Goal: Task Accomplishment & Management: Use online tool/utility

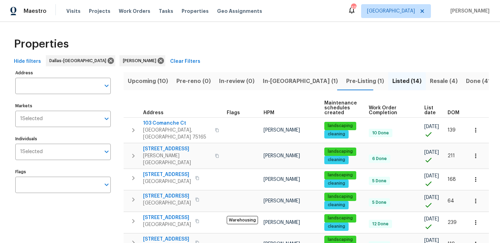
click at [143, 83] on span "Upcoming (10)" at bounding box center [148, 81] width 40 height 10
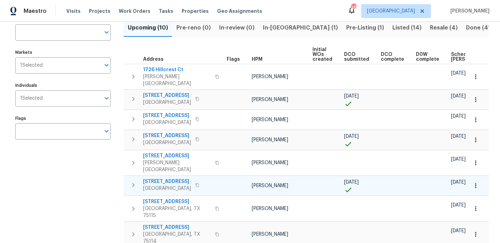
scroll to position [12, 0]
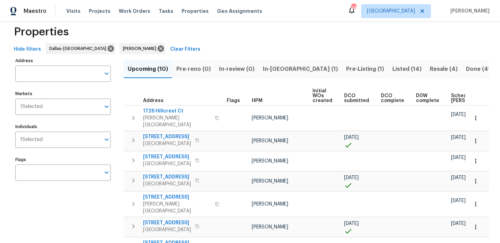
click at [451, 97] on span "Scheduled COE" at bounding box center [470, 98] width 39 height 10
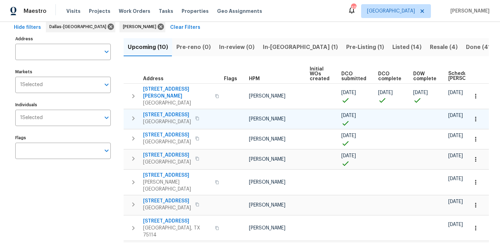
scroll to position [0, 5]
click at [167, 111] on span "5418 Bradford Dr" at bounding box center [167, 114] width 48 height 7
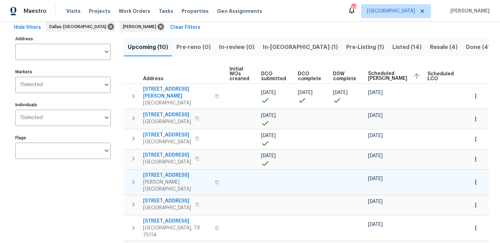
scroll to position [0, 84]
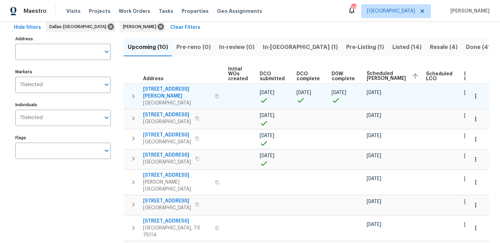
click at [174, 87] on span "4346 Hamilton Ave" at bounding box center [177, 93] width 68 height 14
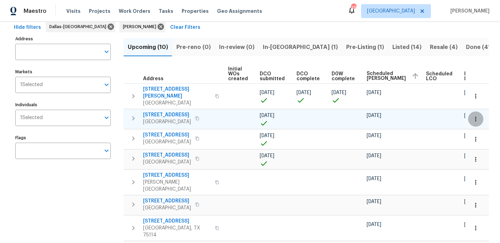
click at [475, 111] on button "button" at bounding box center [475, 118] width 15 height 15
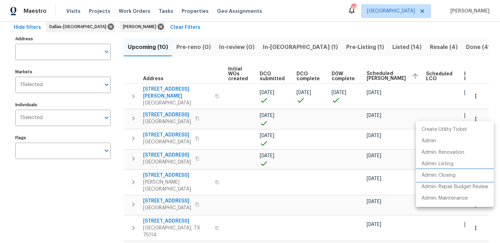
click at [447, 178] on p "Admin: Closing" at bounding box center [438, 175] width 34 height 7
click at [265, 39] on div at bounding box center [250, 121] width 500 height 243
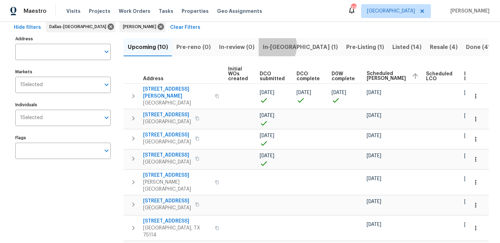
click at [265, 46] on span "In-reno (1)" at bounding box center [300, 47] width 75 height 10
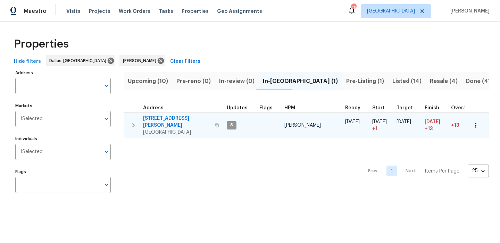
click at [156, 118] on span "120 Cole Rd" at bounding box center [177, 122] width 68 height 14
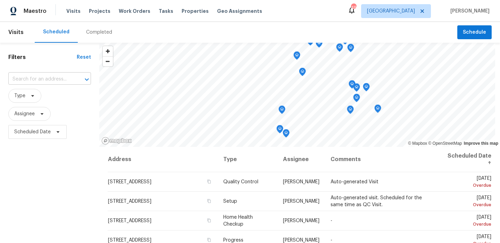
click at [59, 74] on input "text" at bounding box center [39, 79] width 63 height 11
click at [475, 32] on span "Schedule" at bounding box center [474, 32] width 23 height 9
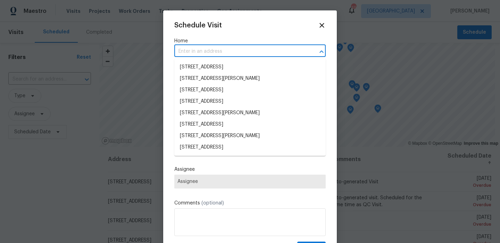
click at [240, 51] on input "text" at bounding box center [240, 51] width 132 height 11
paste input "[STREET_ADDRESS]"
type input "[STREET_ADDRESS]"
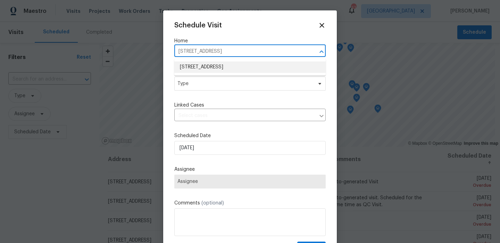
click at [227, 68] on li "[STREET_ADDRESS]" at bounding box center [249, 66] width 151 height 11
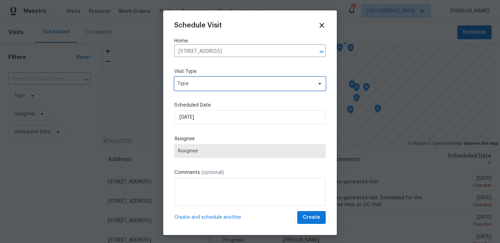
click at [222, 84] on span "Type" at bounding box center [244, 83] width 135 height 7
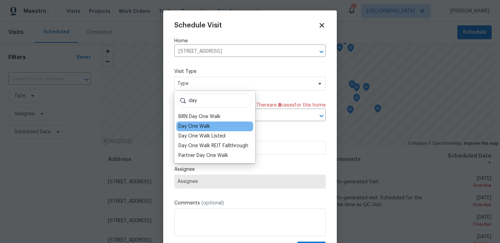
type input "day"
click at [189, 128] on div "Day One Walk" at bounding box center [194, 126] width 32 height 7
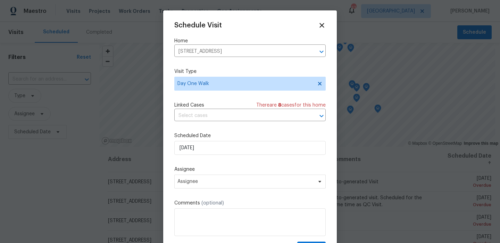
click at [212, 174] on div "Assignee Assignee" at bounding box center [249, 177] width 151 height 23
click at [211, 179] on span "Assignee" at bounding box center [245, 182] width 136 height 6
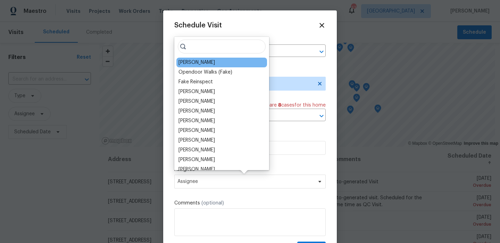
click at [205, 60] on div "[PERSON_NAME]" at bounding box center [196, 62] width 36 height 7
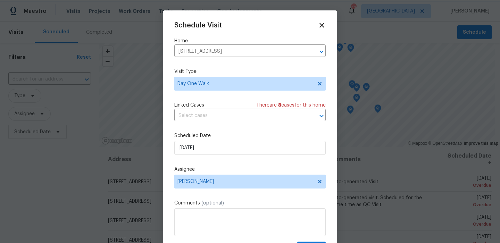
scroll to position [12, 0]
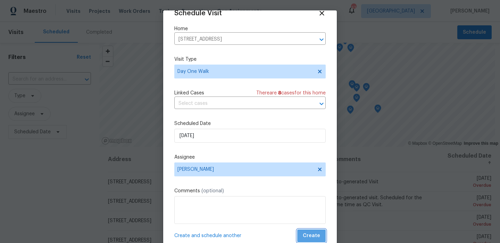
click at [319, 235] on span "Create" at bounding box center [311, 235] width 17 height 9
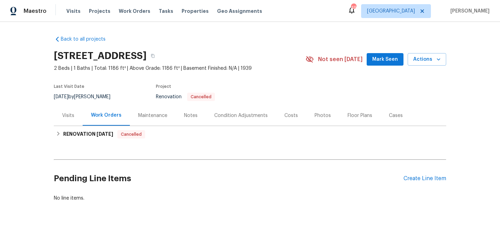
click at [71, 118] on div "Visits" at bounding box center [68, 115] width 12 height 7
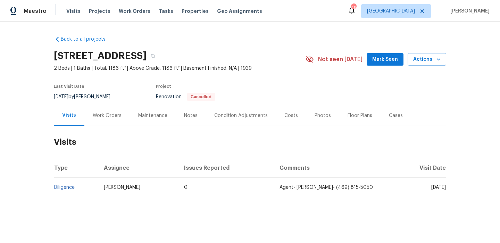
scroll to position [1, 0]
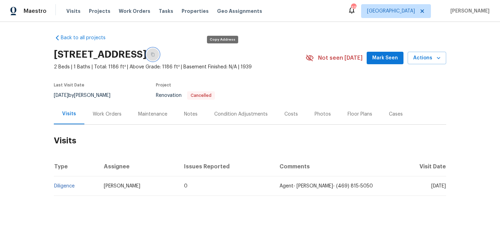
click at [159, 57] on button "button" at bounding box center [152, 54] width 12 height 12
click at [187, 113] on div "Notes" at bounding box center [191, 114] width 14 height 7
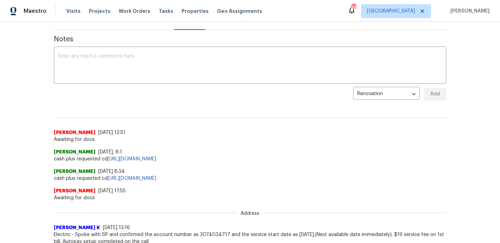
scroll to position [112, 0]
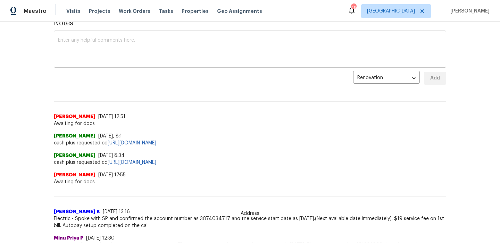
click at [120, 41] on textarea at bounding box center [250, 50] width 384 height 24
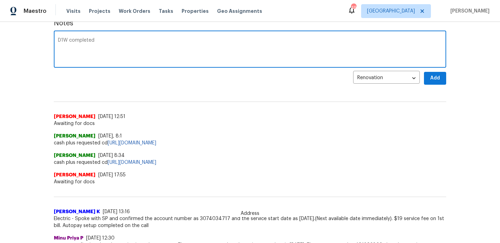
type textarea "D1W completed"
click at [438, 82] on span "Add" at bounding box center [434, 78] width 11 height 9
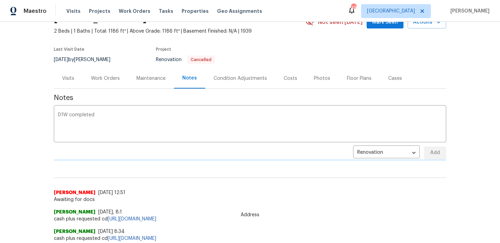
scroll to position [0, 0]
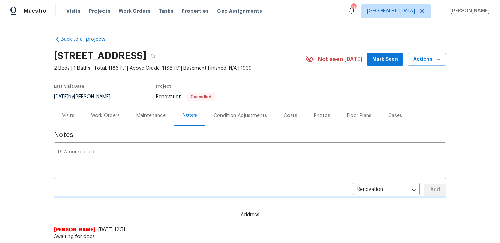
click at [114, 113] on div "Work Orders" at bounding box center [105, 115] width 29 height 7
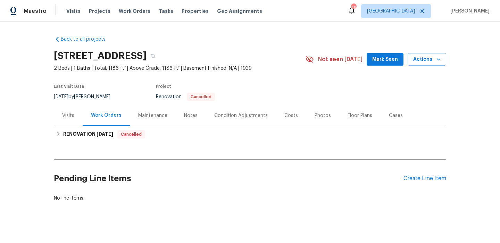
click at [431, 175] on div "Pending Line Items Create Line Item" at bounding box center [250, 178] width 392 height 32
click at [424, 176] on div "Create Line Item" at bounding box center [424, 178] width 43 height 7
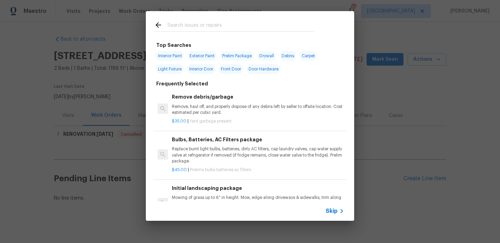
click at [336, 216] on div "Skip" at bounding box center [250, 210] width 208 height 19
click at [327, 201] on div "Skip" at bounding box center [250, 210] width 208 height 19
click at [328, 210] on span "Skip" at bounding box center [332, 211] width 12 height 7
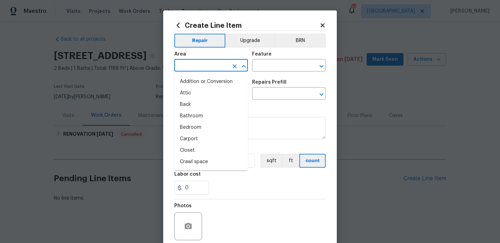
click at [208, 62] on input "text" at bounding box center [201, 66] width 54 height 11
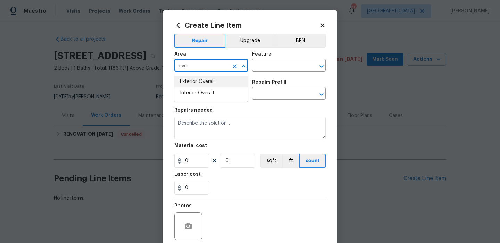
click at [209, 81] on li "Exterior Overall" at bounding box center [211, 81] width 74 height 11
type input "Exterior Overall"
click at [278, 67] on input "text" at bounding box center [279, 66] width 54 height 11
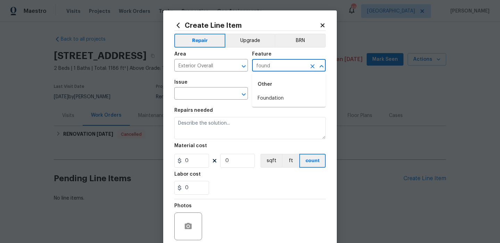
click at [269, 92] on div "Other" at bounding box center [289, 84] width 74 height 17
click at [269, 94] on li "Foundation" at bounding box center [289, 98] width 74 height 11
type input "Foundation"
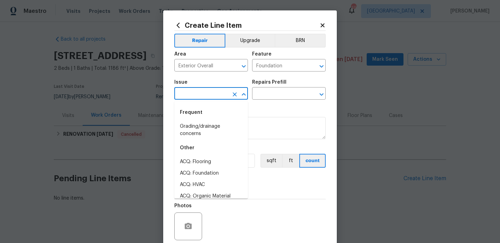
click at [211, 92] on input "text" at bounding box center [201, 94] width 54 height 11
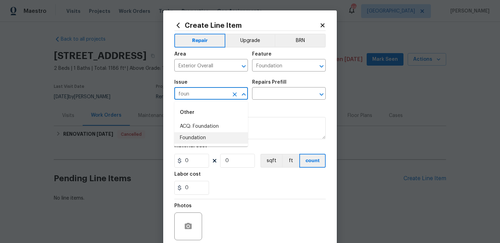
click at [210, 137] on li "Foundation" at bounding box center [211, 137] width 74 height 11
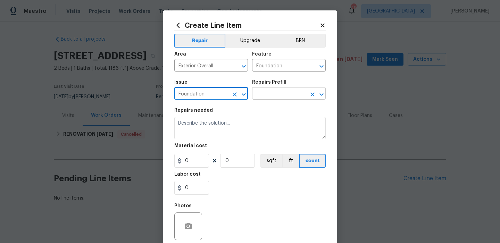
type input "Foundation"
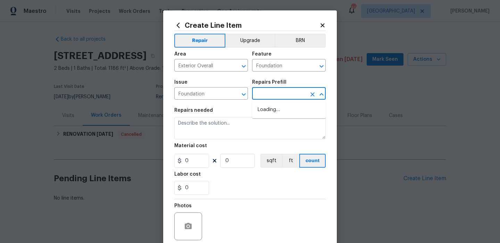
click at [265, 92] on input "text" at bounding box center [279, 94] width 54 height 11
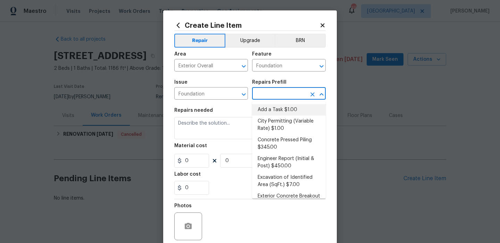
click at [276, 111] on li "Add a Task $1.00" at bounding box center [289, 109] width 74 height 11
type input "Add a Task $1.00"
type textarea "HPM to detail"
type input "1"
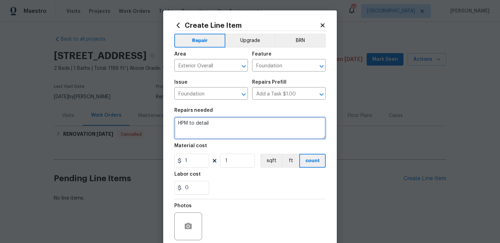
click at [243, 133] on textarea "HPM to detail" at bounding box center [249, 128] width 151 height 22
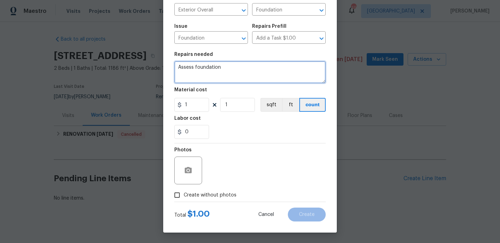
type textarea "Assess foundation"
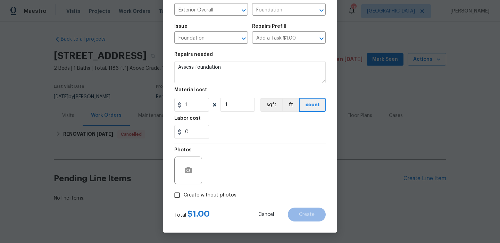
click at [216, 195] on span "Create without photos" at bounding box center [210, 195] width 53 height 7
click at [184, 195] on input "Create without photos" at bounding box center [176, 194] width 13 height 13
checkbox input "true"
click at [247, 177] on textarea at bounding box center [267, 171] width 118 height 28
click at [304, 208] on button "Create" at bounding box center [307, 215] width 38 height 14
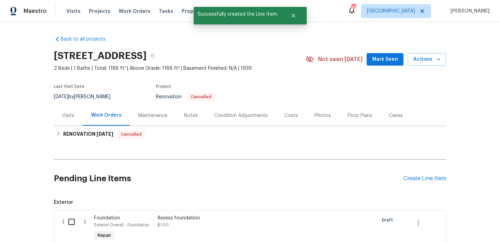
click at [73, 217] on input "checkbox" at bounding box center [74, 221] width 20 height 15
checkbox input "true"
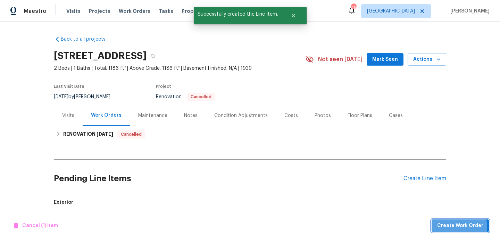
click at [438, 228] on button "Create Work Order" at bounding box center [459, 225] width 57 height 13
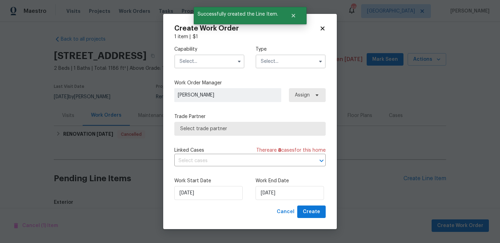
click at [230, 58] on input "text" at bounding box center [209, 61] width 70 height 14
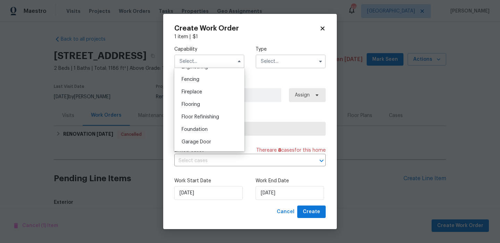
scroll to position [242, 0]
click at [219, 128] on div "Foundation" at bounding box center [209, 128] width 67 height 12
type input "Foundation"
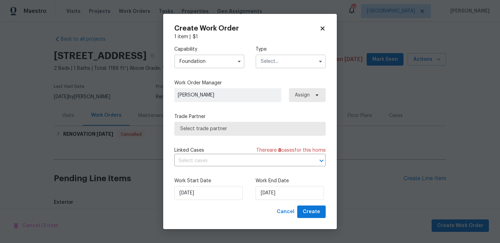
click at [299, 54] on input "text" at bounding box center [290, 61] width 70 height 14
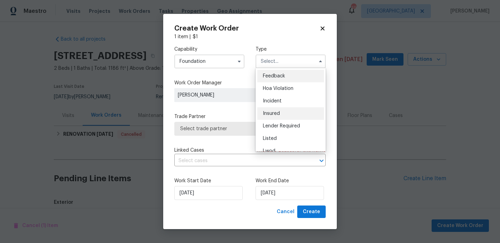
scroll to position [83, 0]
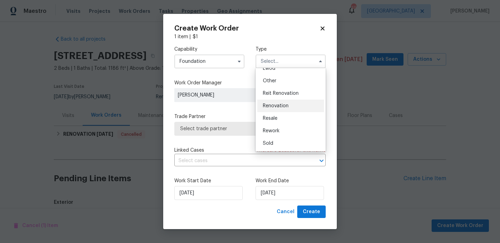
click at [295, 104] on div "Renovation" at bounding box center [290, 106] width 67 height 12
type input "Renovation"
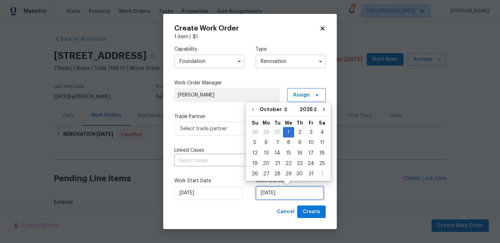
click at [290, 194] on input "[DATE]" at bounding box center [289, 193] width 68 height 14
click at [268, 140] on div "6" at bounding box center [265, 143] width 11 height 10
type input "[DATE]"
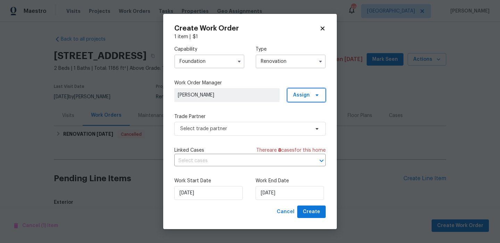
click at [294, 98] on span "Assign" at bounding box center [306, 95] width 39 height 14
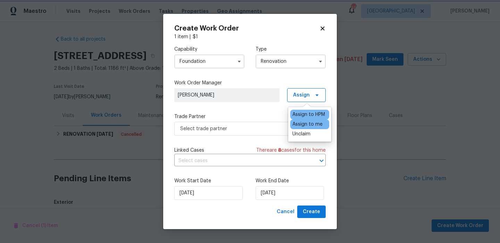
click at [248, 119] on label "Trade Partner" at bounding box center [249, 116] width 151 height 7
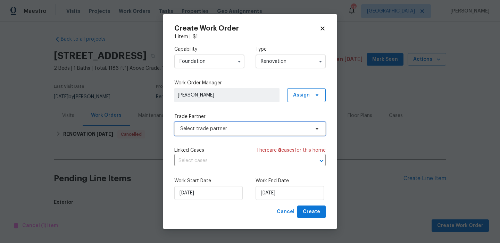
click at [246, 126] on span "Select trade partner" at bounding box center [244, 128] width 129 height 7
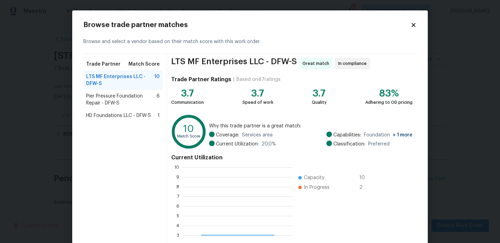
scroll to position [97, 110]
click at [132, 116] on span "HD Foundations LLC - DFW-S" at bounding box center [118, 115] width 65 height 7
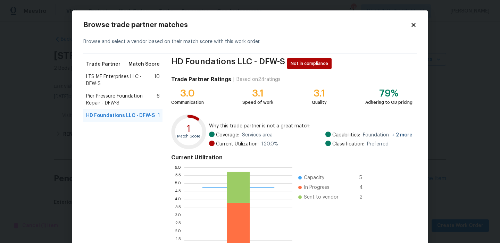
scroll to position [63, 0]
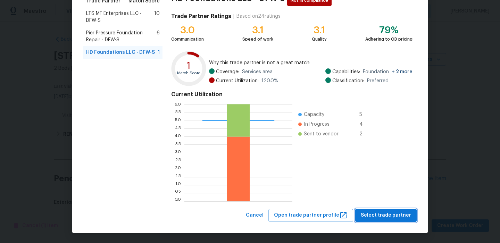
click at [387, 214] on span "Select trade partner" at bounding box center [386, 215] width 50 height 9
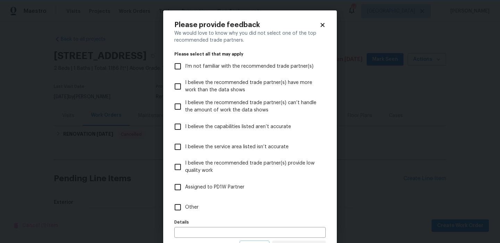
scroll to position [0, 0]
click at [219, 210] on label "Other" at bounding box center [245, 207] width 150 height 20
click at [185, 210] on input "Other" at bounding box center [177, 207] width 15 height 15
checkbox input "true"
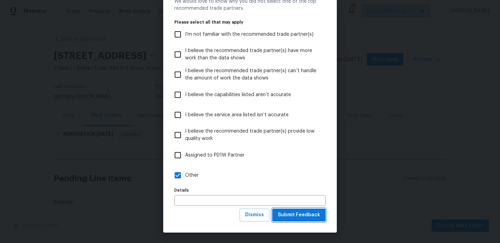
click at [298, 211] on span "Submit Feedback" at bounding box center [299, 215] width 42 height 9
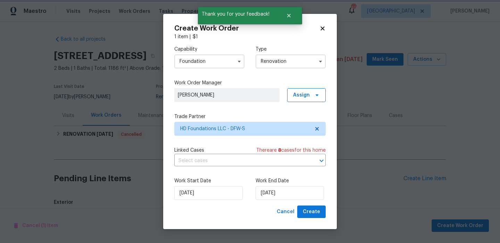
scroll to position [0, 0]
click at [309, 210] on span "Create" at bounding box center [311, 212] width 17 height 9
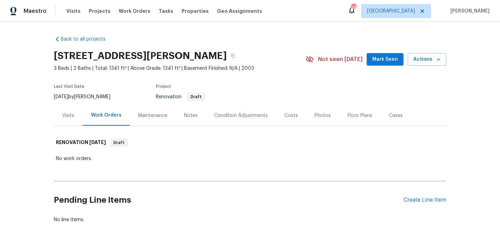
click at [385, 59] on span "Mark Seen" at bounding box center [385, 59] width 26 height 9
click at [190, 113] on div "Notes" at bounding box center [191, 115] width 14 height 7
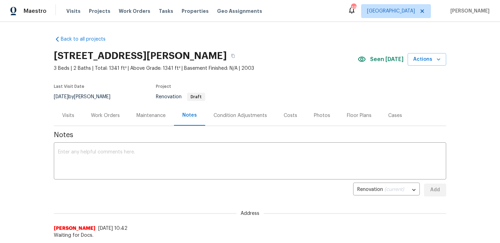
click at [176, 145] on div "x ​" at bounding box center [250, 161] width 392 height 35
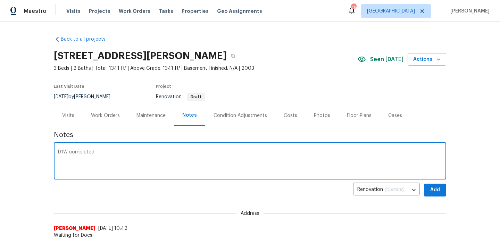
type textarea "D1W completed"
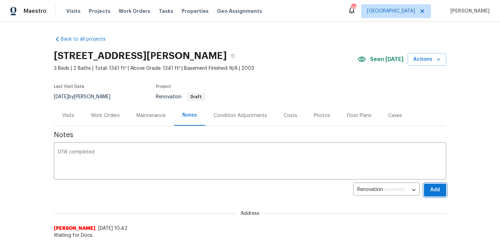
click at [436, 189] on span "Add" at bounding box center [434, 190] width 11 height 9
click at [94, 117] on div "Work Orders" at bounding box center [105, 115] width 29 height 7
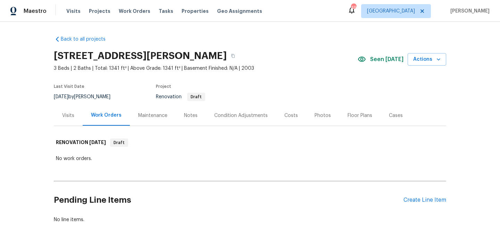
scroll to position [27, 0]
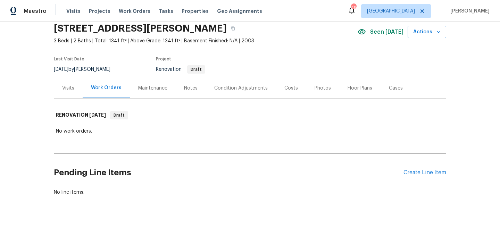
click at [422, 177] on div "Pending Line Items Create Line Item" at bounding box center [250, 173] width 392 height 32
click at [421, 171] on div "Create Line Item" at bounding box center [424, 172] width 43 height 7
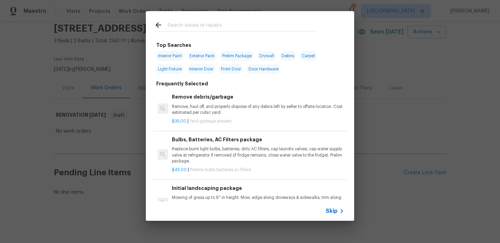
click at [334, 209] on span "Skip" at bounding box center [332, 211] width 12 height 7
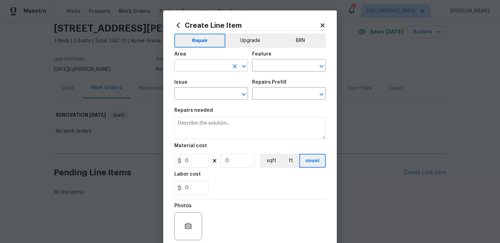
click at [197, 65] on input "text" at bounding box center [201, 66] width 54 height 11
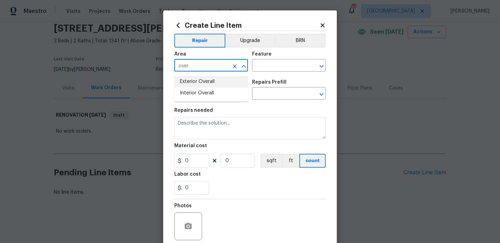
click at [208, 78] on li "Exterior Overall" at bounding box center [211, 81] width 74 height 11
type input "Exterior Overall"
click at [276, 70] on input "text" at bounding box center [279, 66] width 54 height 11
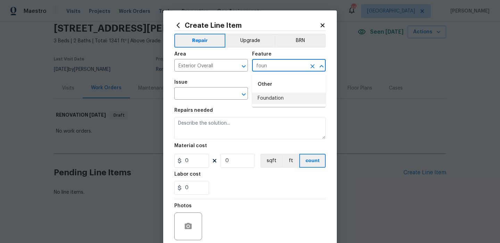
click at [282, 96] on li "Foundation" at bounding box center [289, 98] width 74 height 11
click at [230, 94] on button "Clear" at bounding box center [235, 95] width 10 height 10
type input "Foundation"
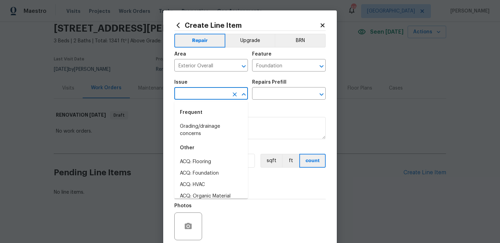
click at [221, 93] on input "text" at bounding box center [201, 94] width 54 height 11
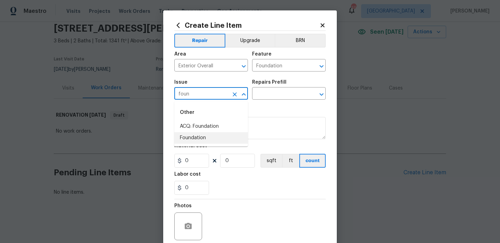
click at [227, 135] on li "Foundation" at bounding box center [211, 137] width 74 height 11
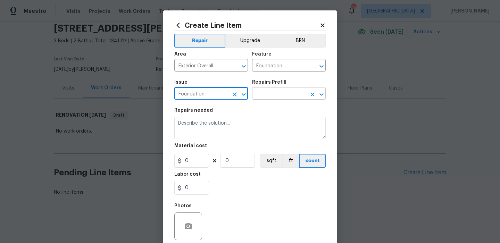
type input "Foundation"
click at [267, 90] on input "text" at bounding box center [279, 94] width 54 height 11
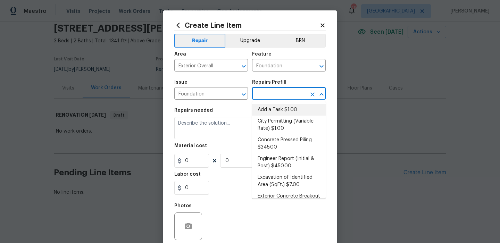
click at [268, 107] on li "Add a Task $1.00" at bounding box center [289, 109] width 74 height 11
type input "Add a Task $1.00"
type textarea "HPM to detail"
type input "1"
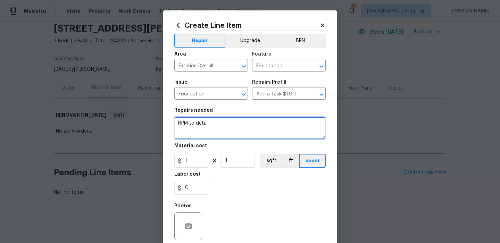
click at [242, 129] on textarea "HPM to detail" at bounding box center [249, 128] width 151 height 22
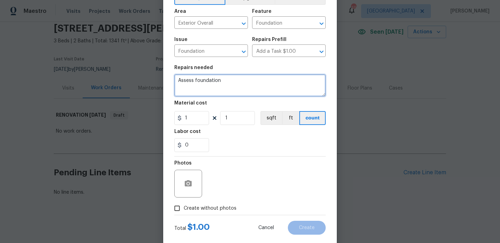
type textarea "Assess foundation"
click at [207, 208] on span "Create without photos" at bounding box center [210, 208] width 53 height 7
click at [184, 208] on input "Create without photos" at bounding box center [176, 208] width 13 height 13
checkbox input "true"
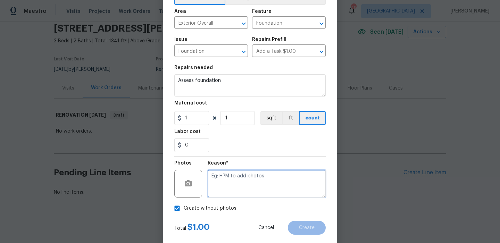
click at [241, 188] on textarea at bounding box center [267, 184] width 118 height 28
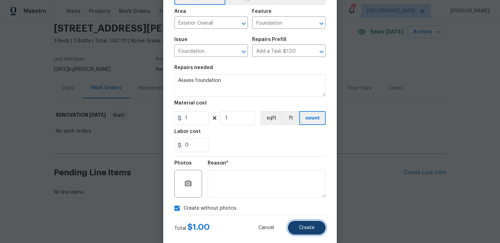
click at [313, 232] on button "Create" at bounding box center [307, 228] width 38 height 14
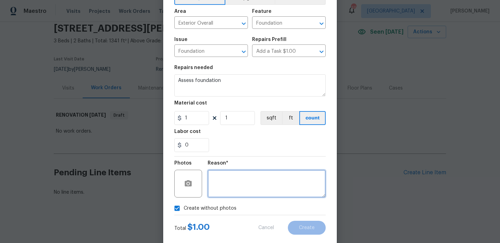
click at [230, 188] on textarea at bounding box center [267, 184] width 118 height 28
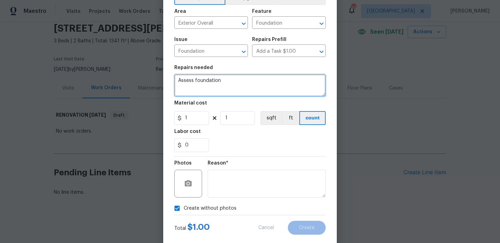
click at [253, 80] on textarea "Assess foundation" at bounding box center [249, 85] width 151 height 22
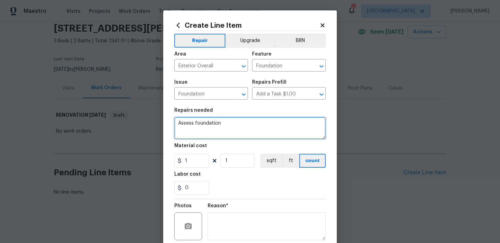
scroll to position [56, 0]
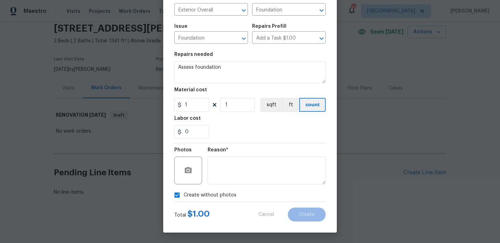
click at [231, 200] on label "Create without photos" at bounding box center [203, 194] width 66 height 13
click at [184, 200] on input "Create without photos" at bounding box center [176, 194] width 13 height 13
click at [224, 195] on span "Create without photos" at bounding box center [210, 195] width 53 height 7
click at [184, 195] on input "Create without photos" at bounding box center [176, 194] width 13 height 13
checkbox input "true"
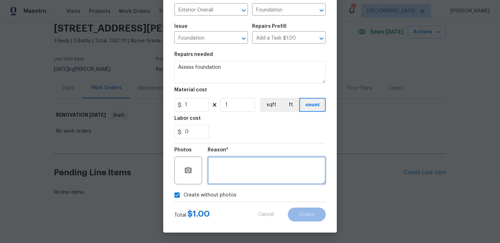
click at [235, 166] on textarea at bounding box center [267, 171] width 118 height 28
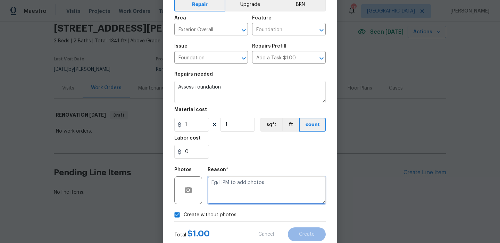
scroll to position [34, 0]
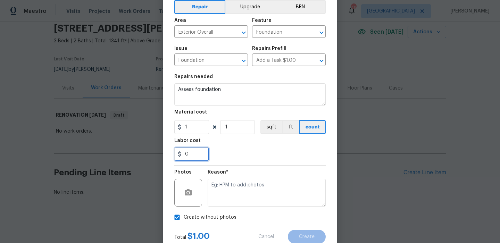
click at [190, 148] on input "0" at bounding box center [191, 154] width 35 height 14
type input "1"
click at [247, 153] on div "1" at bounding box center [249, 154] width 151 height 14
click at [200, 156] on input "1" at bounding box center [191, 154] width 35 height 14
type input "0"
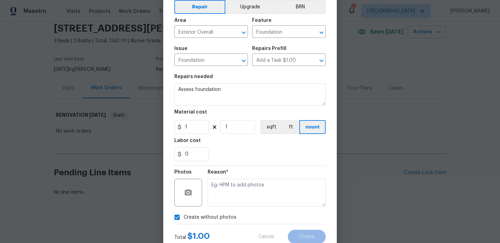
click at [233, 161] on div "0" at bounding box center [249, 154] width 151 height 14
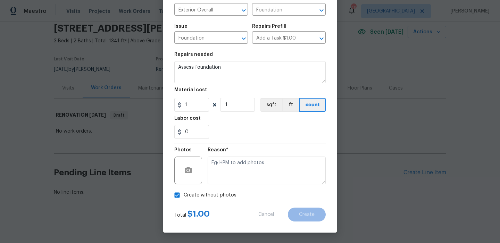
scroll to position [0, 0]
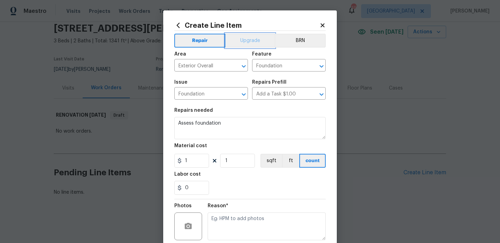
click at [246, 41] on button "Upgrade" at bounding box center [250, 41] width 50 height 14
click at [200, 37] on button "Repair" at bounding box center [199, 41] width 50 height 14
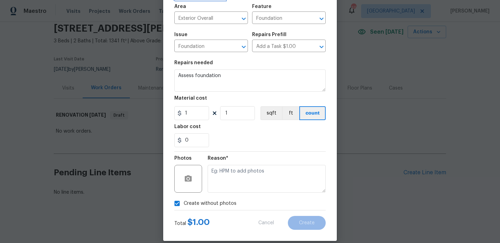
scroll to position [56, 0]
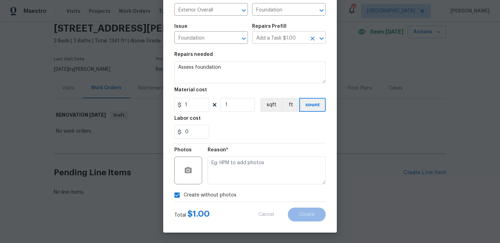
click at [306, 41] on div "Add a Task $1.00 ​" at bounding box center [289, 38] width 74 height 11
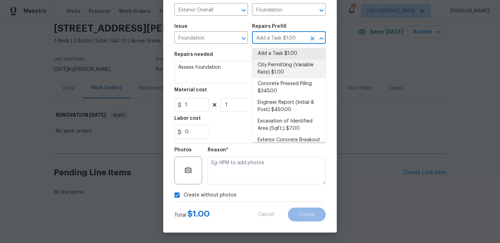
click at [297, 66] on li "City Permitting (Variable Rate) $1.00" at bounding box center [289, 68] width 74 height 19
type input "City Permitting (Variable Rate) $1.00"
type textarea "Fees associated with permitting for foundation work."
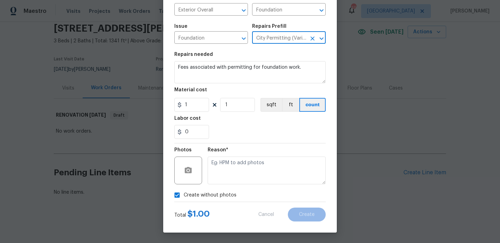
click at [301, 37] on input "City Permitting (Variable Rate) $1.00" at bounding box center [279, 38] width 54 height 11
click at [314, 41] on icon "Clear" at bounding box center [312, 38] width 7 height 7
click at [313, 41] on icon "Clear" at bounding box center [312, 38] width 7 height 7
click at [321, 41] on icon "Open" at bounding box center [321, 38] width 8 height 8
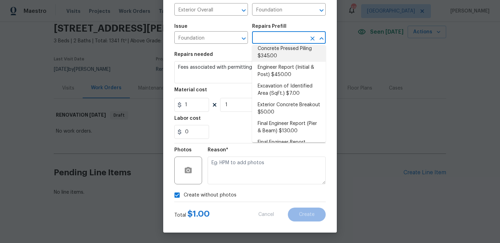
scroll to position [37, 0]
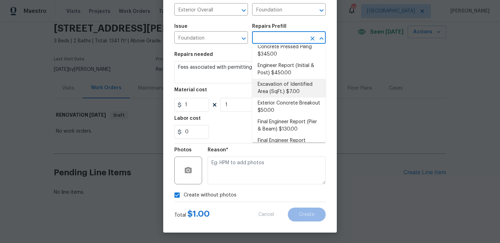
click at [304, 81] on li "Excavation of Identified Area (SqFt.) $7.00" at bounding box center [289, 88] width 74 height 19
type textarea "Properly prep the area where excavation work is identified for foundation repai…"
type input "Excavation of Identified Area (SqFt.) $7.00"
type input "7"
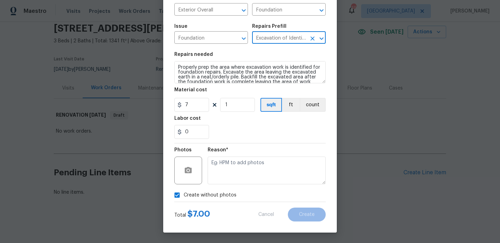
click at [311, 40] on icon "Clear" at bounding box center [312, 38] width 4 height 4
click at [319, 37] on icon "Open" at bounding box center [321, 38] width 8 height 8
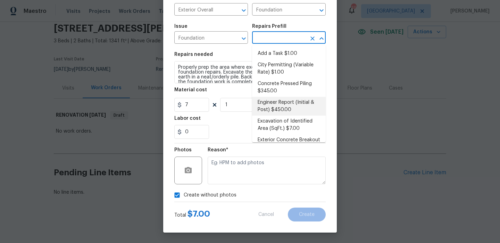
click at [294, 101] on li "Engineer Report (Initial & Post) $450.00" at bounding box center [289, 106] width 74 height 19
type input "Engineer Report (Initial & Post) $450.00"
type textarea "Recieve and properly document the work needed and executed on through an engine…"
type input "450"
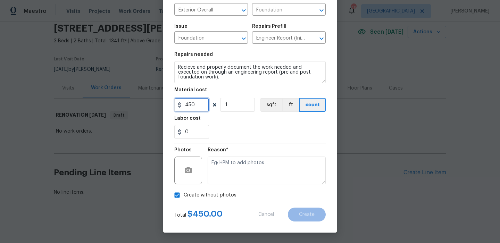
click at [203, 100] on input "450" at bounding box center [191, 105] width 35 height 14
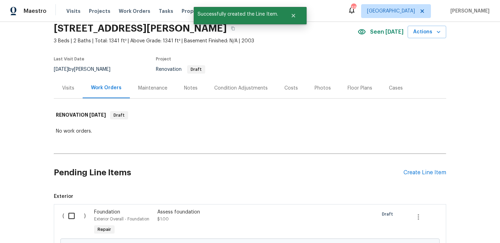
scroll to position [95, 0]
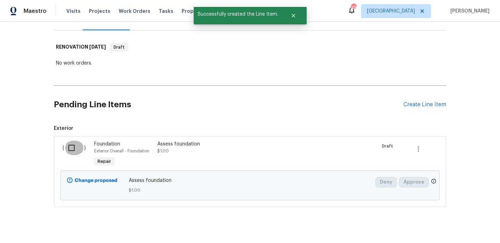
click at [76, 150] on input "checkbox" at bounding box center [74, 148] width 20 height 15
checkbox input "true"
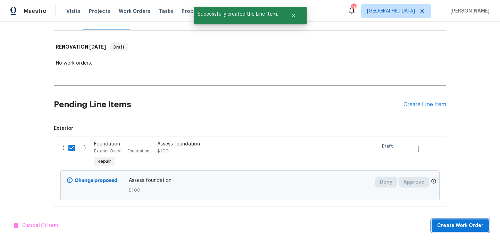
click at [456, 227] on span "Create Work Order" at bounding box center [460, 225] width 46 height 9
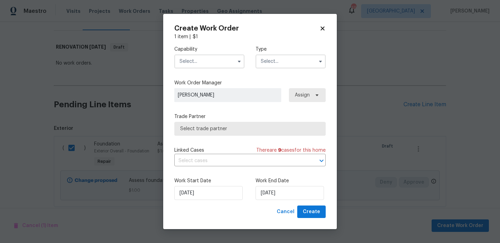
click at [202, 62] on input "text" at bounding box center [209, 61] width 70 height 14
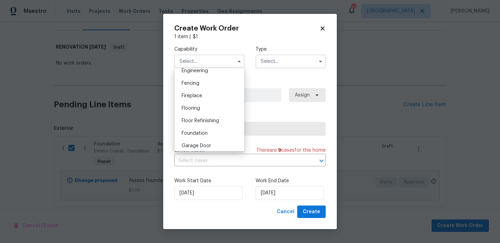
scroll to position [245, 0]
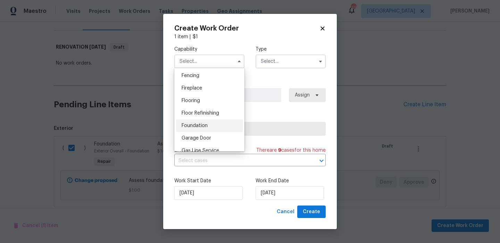
click at [211, 125] on div "Foundation" at bounding box center [209, 125] width 67 height 12
type input "Foundation"
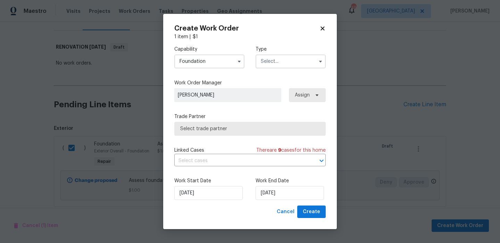
click at [272, 70] on div "Capability Foundation Type" at bounding box center [249, 57] width 151 height 34
click at [278, 60] on input "text" at bounding box center [290, 61] width 70 height 14
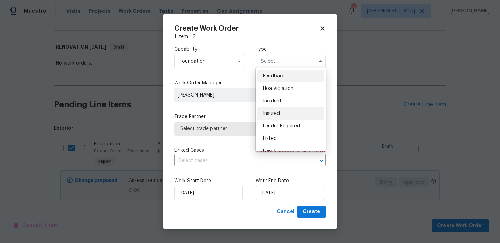
scroll to position [83, 0]
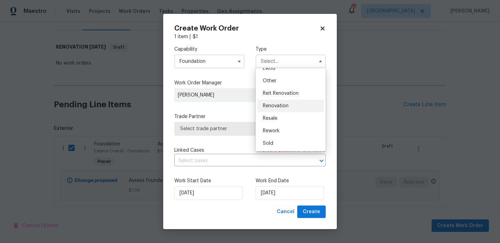
click at [292, 104] on div "Renovation" at bounding box center [290, 106] width 67 height 12
type input "Renovation"
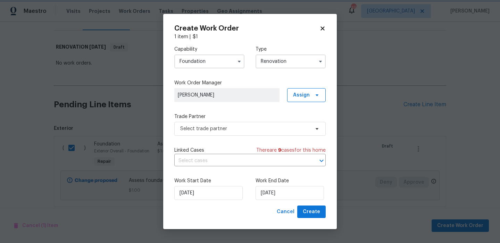
scroll to position [0, 0]
click at [291, 189] on input "[DATE]" at bounding box center [289, 193] width 68 height 14
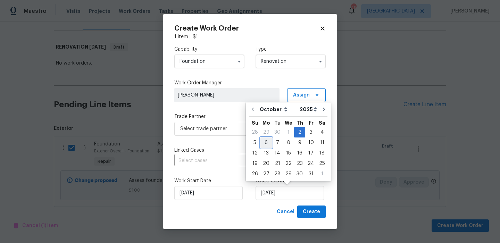
click at [268, 141] on div "6" at bounding box center [265, 143] width 11 height 10
type input "[DATE]"
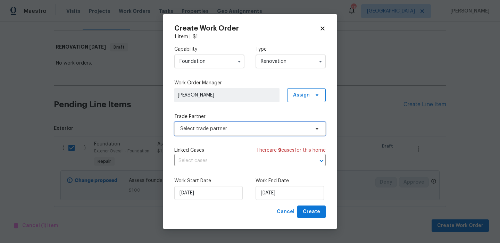
click at [250, 125] on span "Select trade partner" at bounding box center [244, 128] width 129 height 7
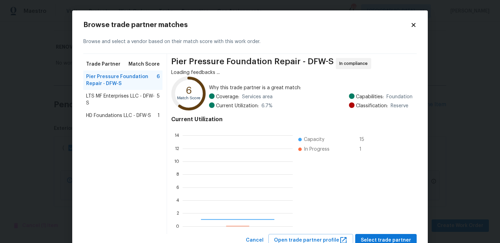
scroll to position [97, 110]
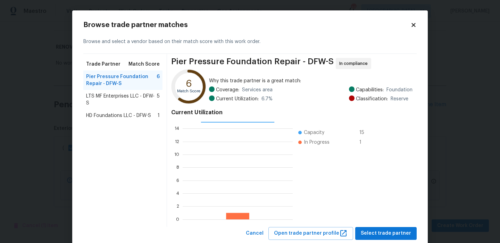
click at [129, 104] on span "LTS MF Enterprises LLC - DFW-S" at bounding box center [121, 100] width 71 height 14
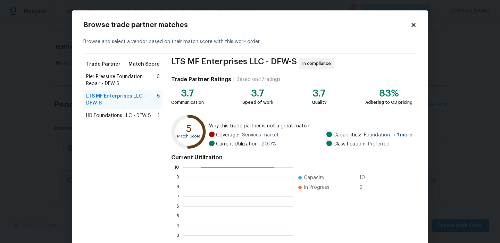
click at [137, 115] on span "HD Foundations LLC - DFW-S" at bounding box center [118, 115] width 65 height 7
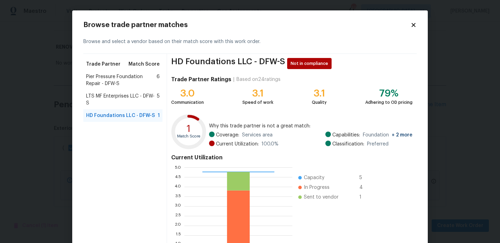
scroll to position [63, 0]
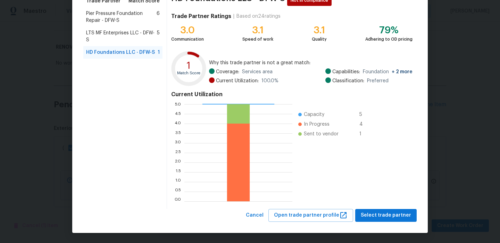
click at [374, 208] on div "HD Foundations LLC - DFW-S Not in compliance Trade Partner Ratings | Based on 2…" at bounding box center [292, 100] width 250 height 218
click at [374, 211] on span "Select trade partner" at bounding box center [386, 215] width 50 height 9
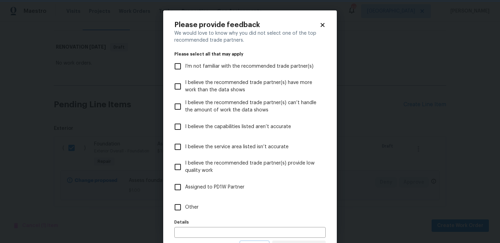
scroll to position [0, 0]
click at [216, 204] on label "Other" at bounding box center [245, 207] width 150 height 20
click at [185, 204] on input "Other" at bounding box center [177, 207] width 15 height 15
checkbox input "true"
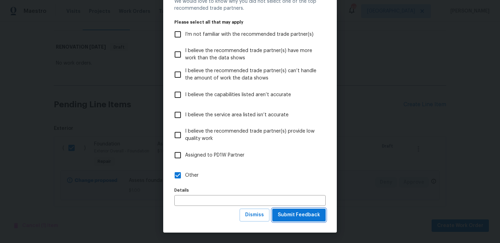
click at [292, 216] on span "Submit Feedback" at bounding box center [299, 215] width 42 height 9
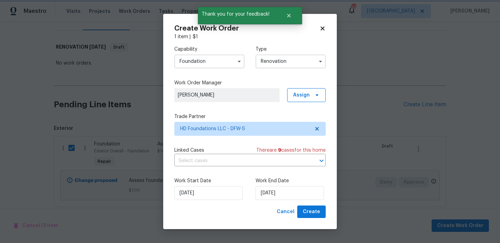
scroll to position [0, 0]
click at [320, 208] on button "Create" at bounding box center [311, 211] width 28 height 13
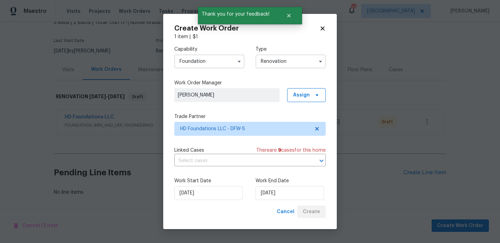
scroll to position [46, 0]
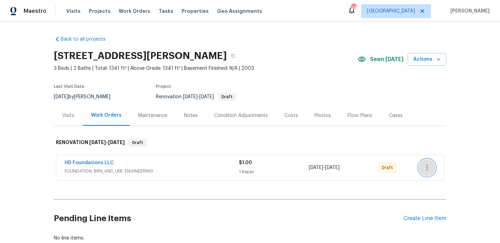
click at [430, 169] on icon "button" at bounding box center [427, 167] width 8 height 8
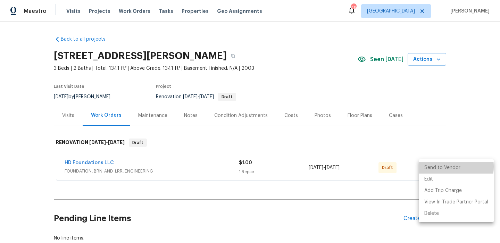
click at [445, 167] on li "Send to Vendor" at bounding box center [456, 167] width 75 height 11
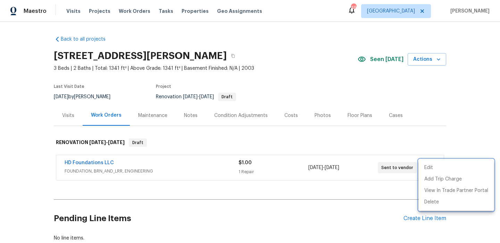
click at [380, 144] on div at bounding box center [250, 121] width 500 height 243
